Goal: Information Seeking & Learning: Learn about a topic

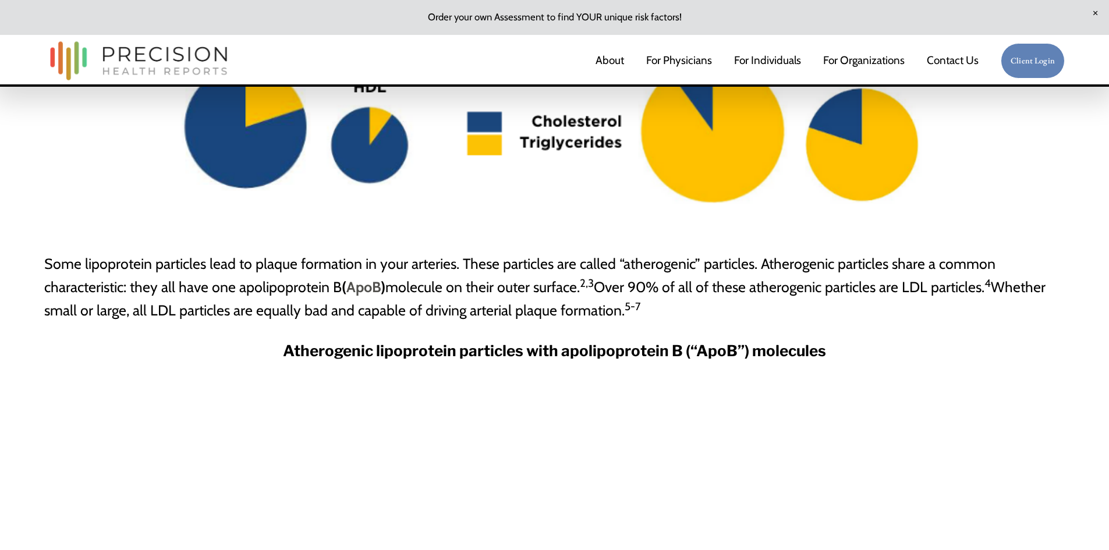
scroll to position [2062, 0]
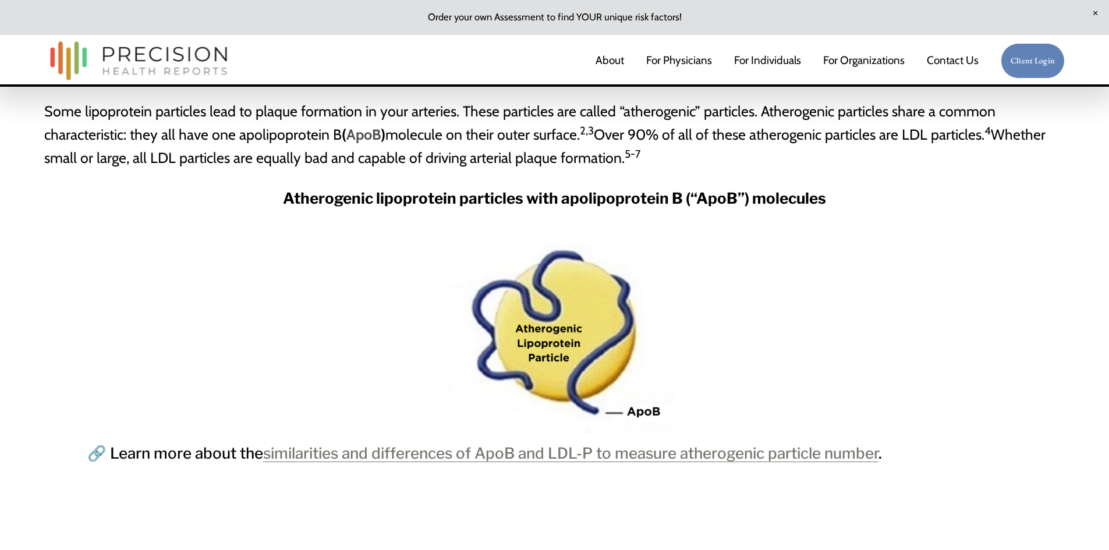
click at [641, 458] on link "similarities and differences of ApoB and LDL-P to measure atherogenic particle …" at bounding box center [570, 453] width 615 height 18
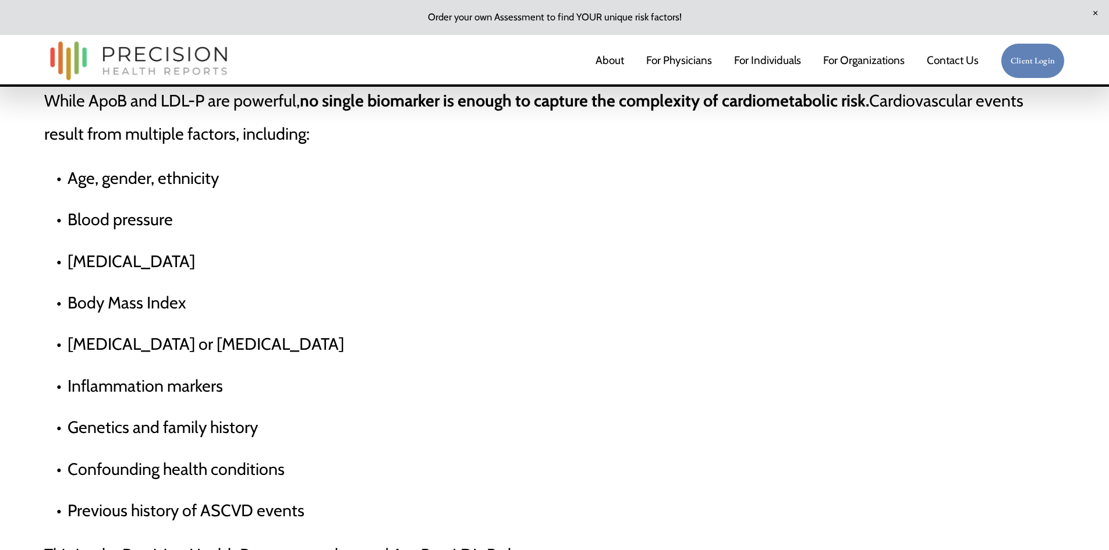
scroll to position [5229, 0]
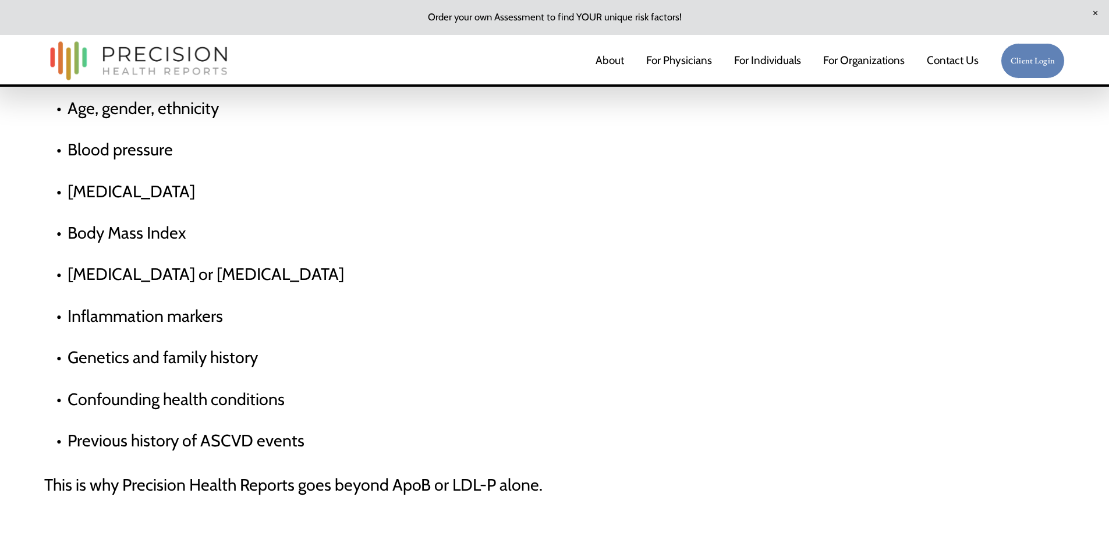
click at [775, 59] on link "For Individuals" at bounding box center [767, 61] width 67 height 24
